Goal: Register for event/course

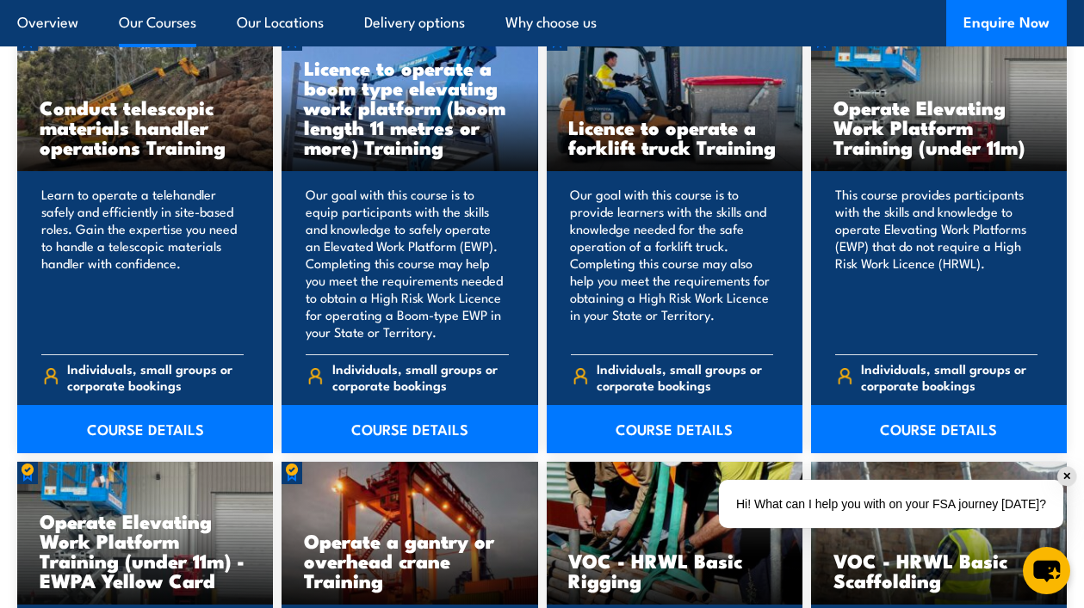
scroll to position [1388, 0]
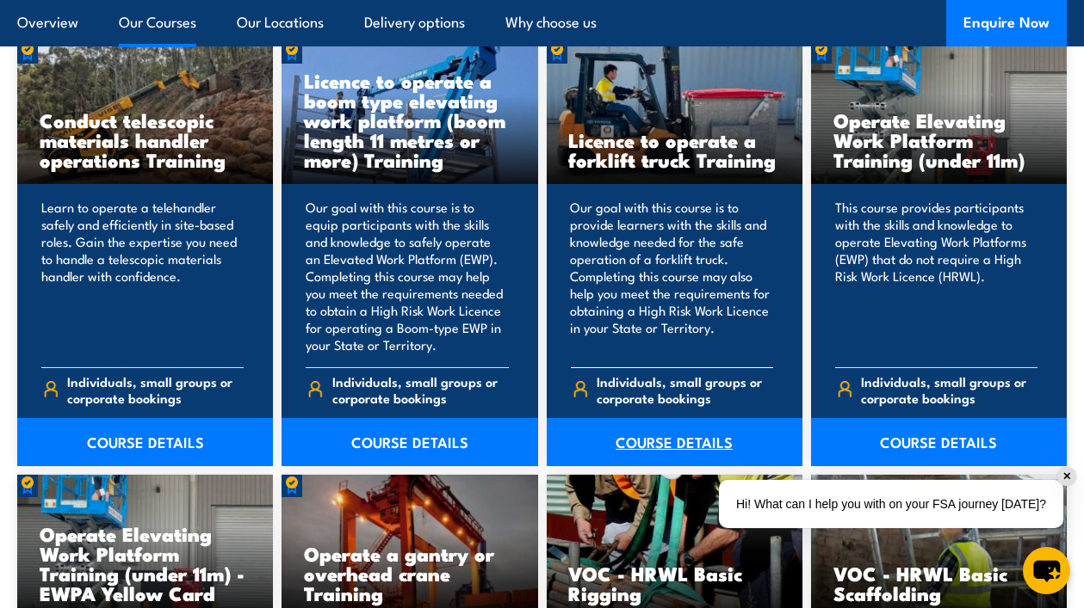
click at [668, 439] on link "COURSE DETAILS" at bounding box center [674, 442] width 256 height 48
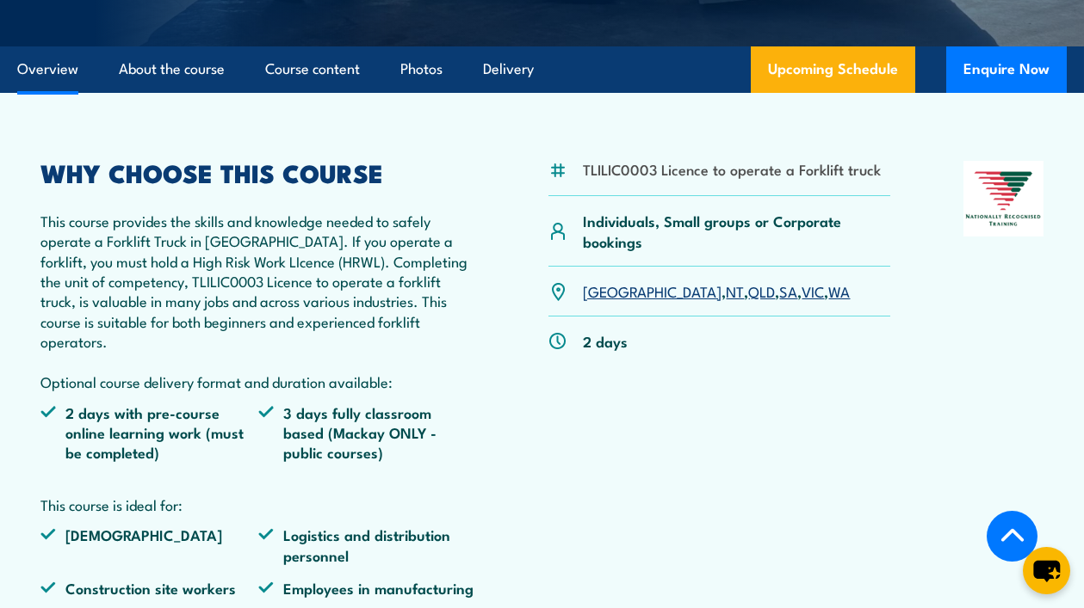
scroll to position [478, 0]
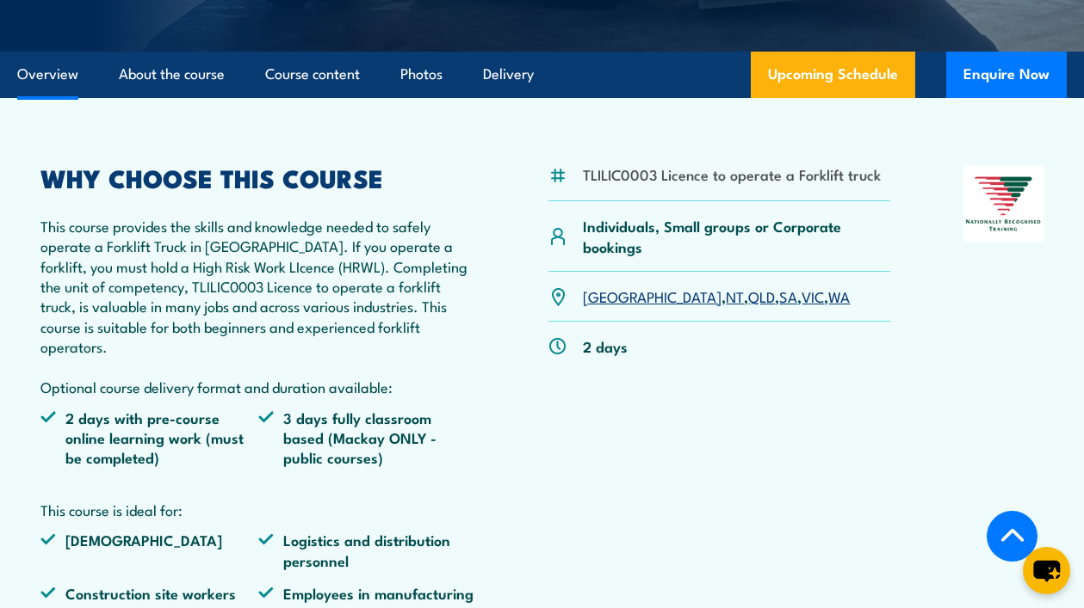
click at [780, 301] on link "SA" at bounding box center [789, 296] width 18 height 21
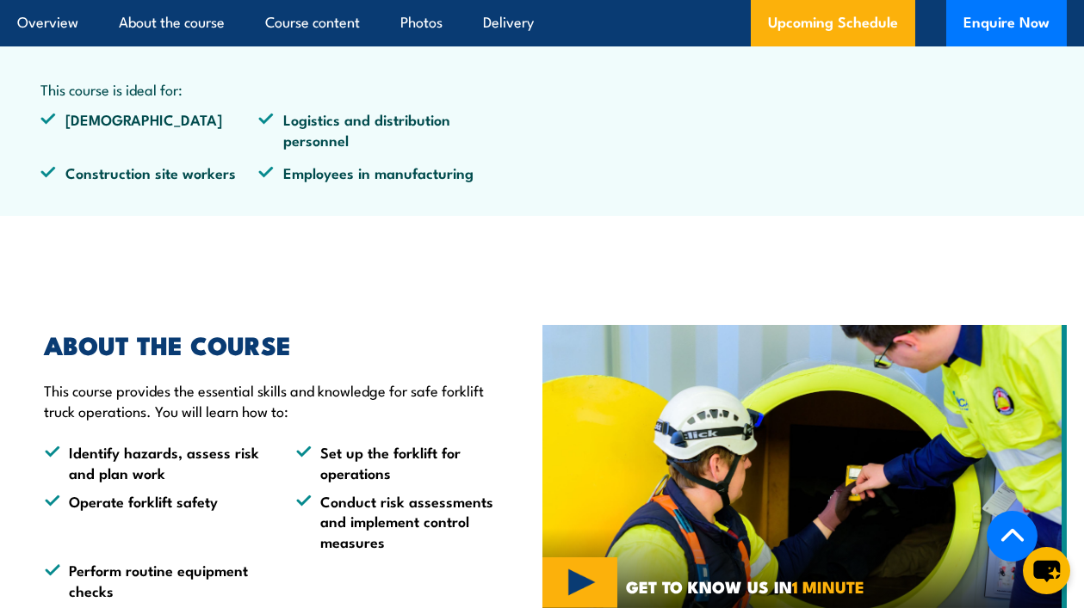
scroll to position [2837, 0]
